Goal: Task Accomplishment & Management: Manage account settings

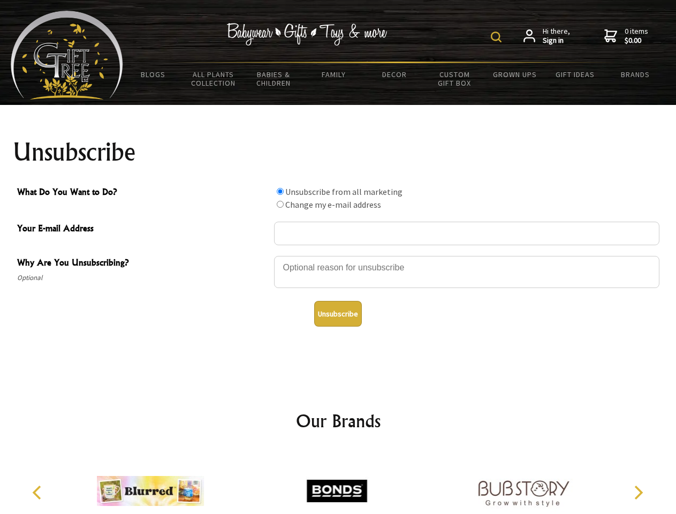
click at [498, 37] on img at bounding box center [496, 37] width 11 height 11
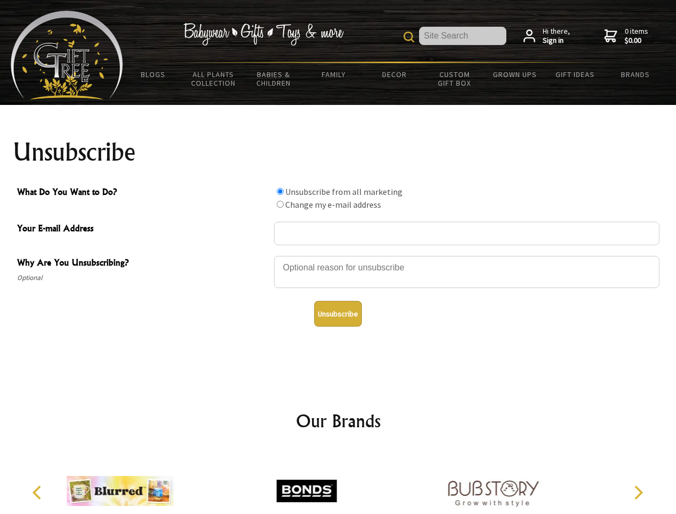
click at [339, 255] on div at bounding box center [467, 273] width 386 height 37
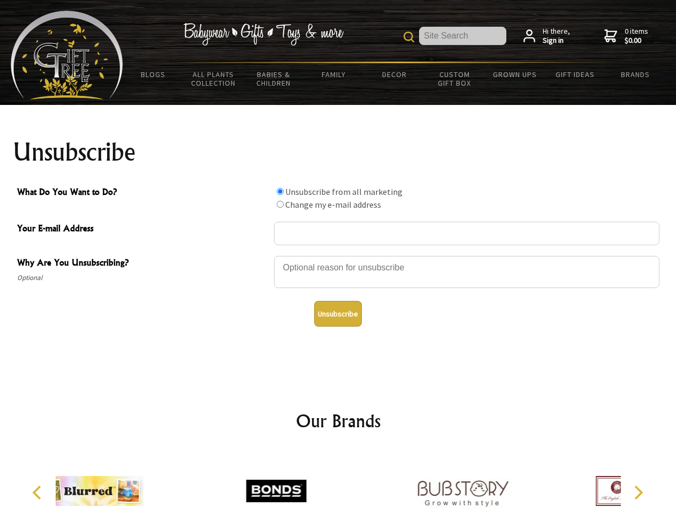
click at [280, 191] on input "What Do You Want to Do?" at bounding box center [280, 191] width 7 height 7
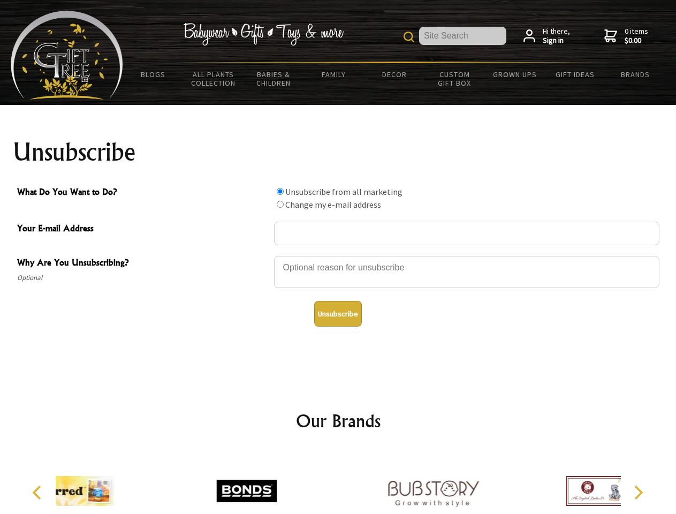
click at [280, 204] on input "What Do You Want to Do?" at bounding box center [280, 204] width 7 height 7
radio input "true"
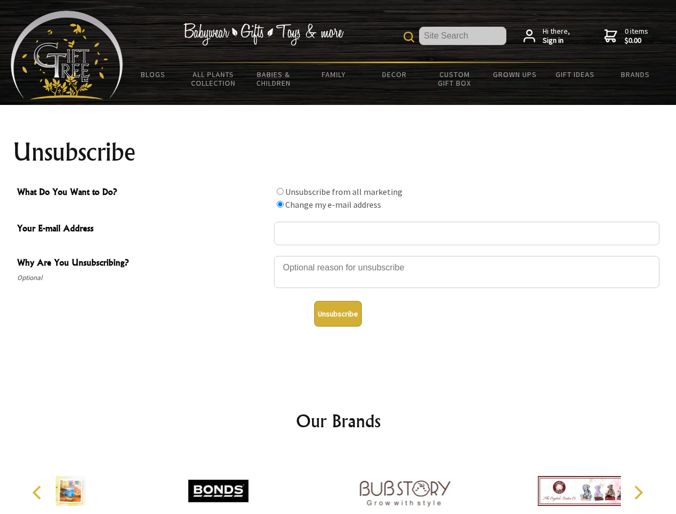
click at [338, 314] on button "Unsubscribe" at bounding box center [338, 314] width 48 height 26
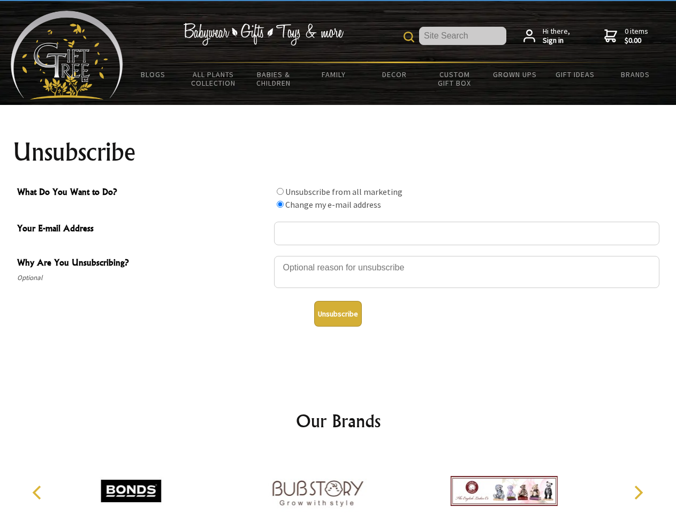
click at [39, 493] on icon "Previous" at bounding box center [38, 493] width 14 height 14
click at [638, 493] on icon "Next" at bounding box center [638, 493] width 14 height 14
